Goal: Task Accomplishment & Management: Manage account settings

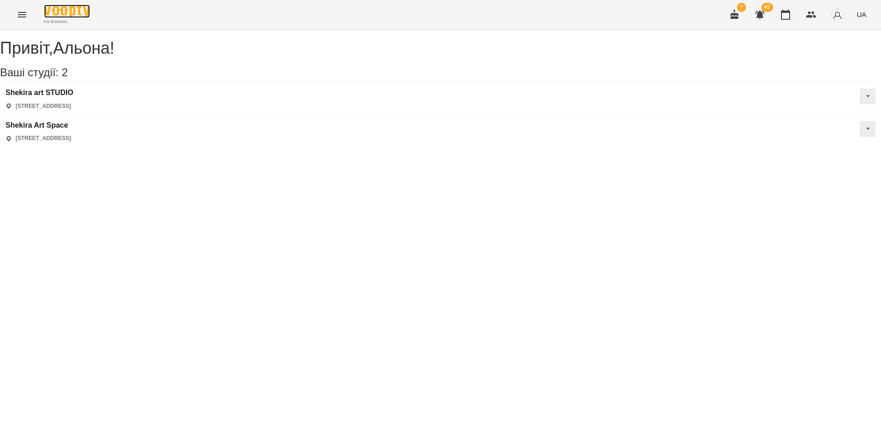
click at [54, 11] on img at bounding box center [67, 11] width 46 height 13
click at [53, 97] on h3 "Shekira art STUDIO" at bounding box center [40, 93] width 68 height 8
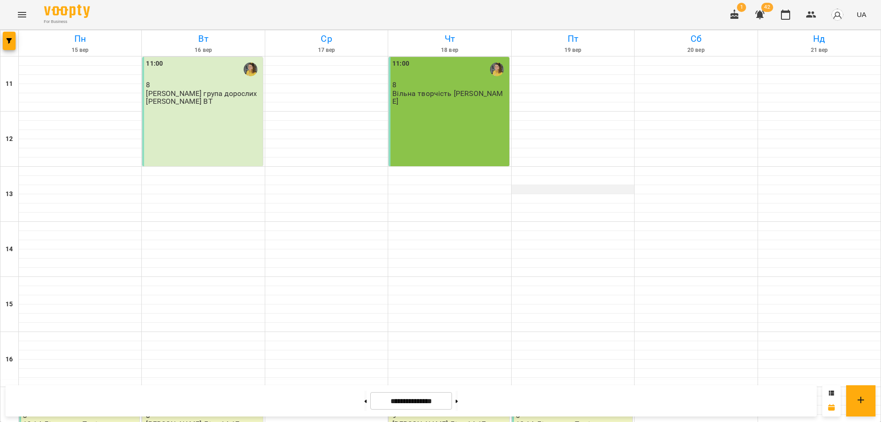
scroll to position [216, 0]
click at [560, 420] on p "12-14 Діти група Полі" at bounding box center [553, 424] width 74 height 8
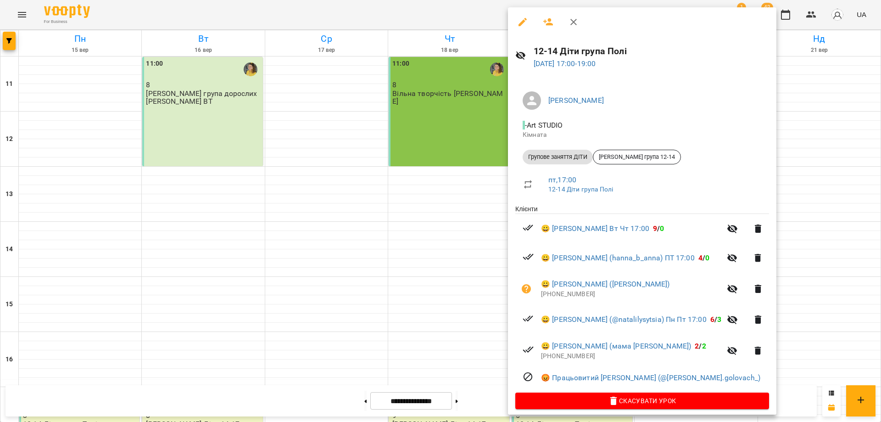
scroll to position [7, 0]
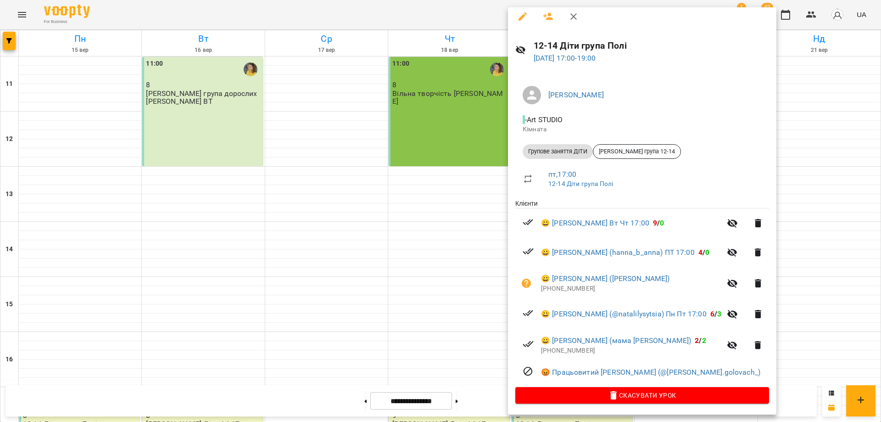
click at [445, 16] on div at bounding box center [440, 211] width 881 height 422
